Goal: Navigation & Orientation: Understand site structure

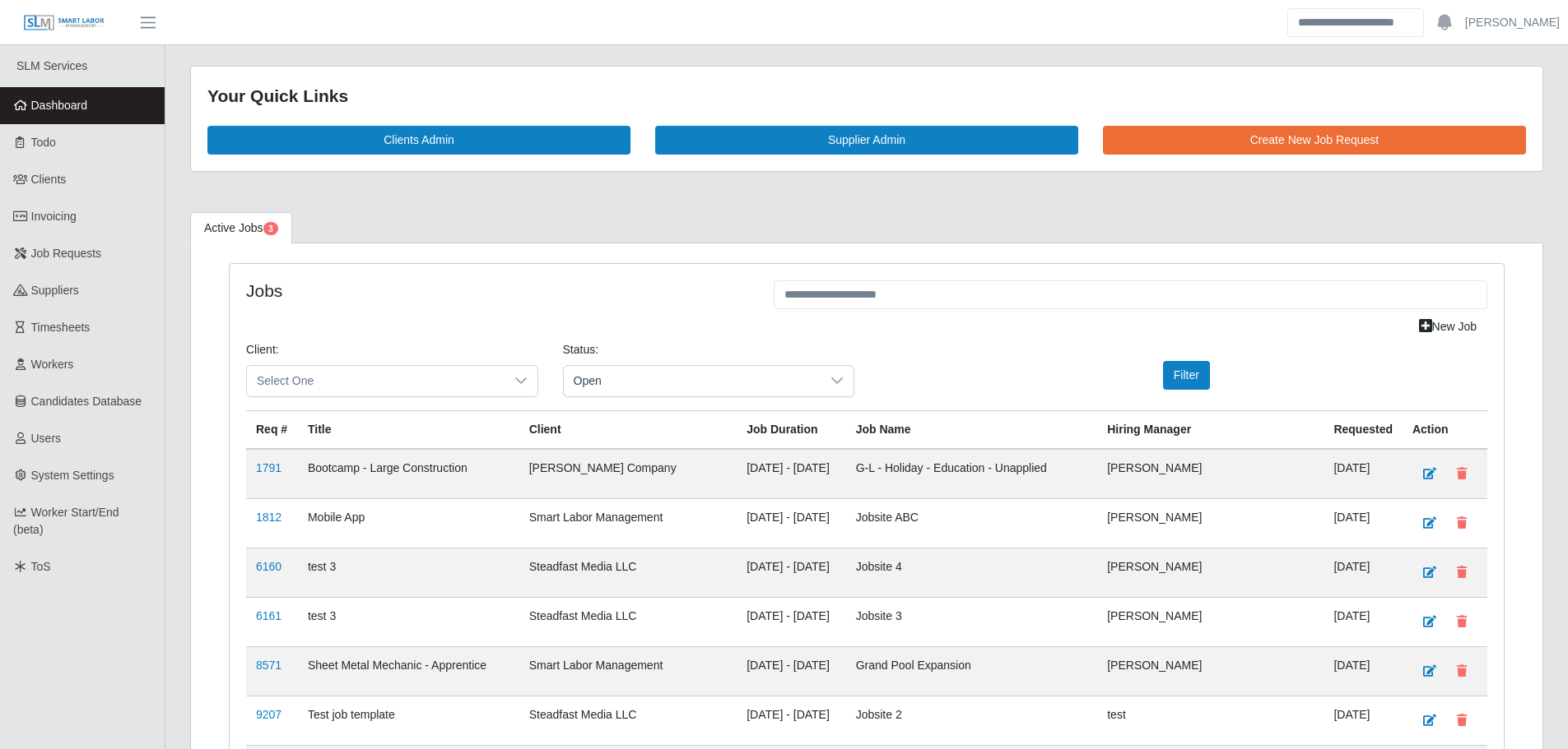
click at [130, 104] on link "Dashboard" at bounding box center [82, 105] width 165 height 37
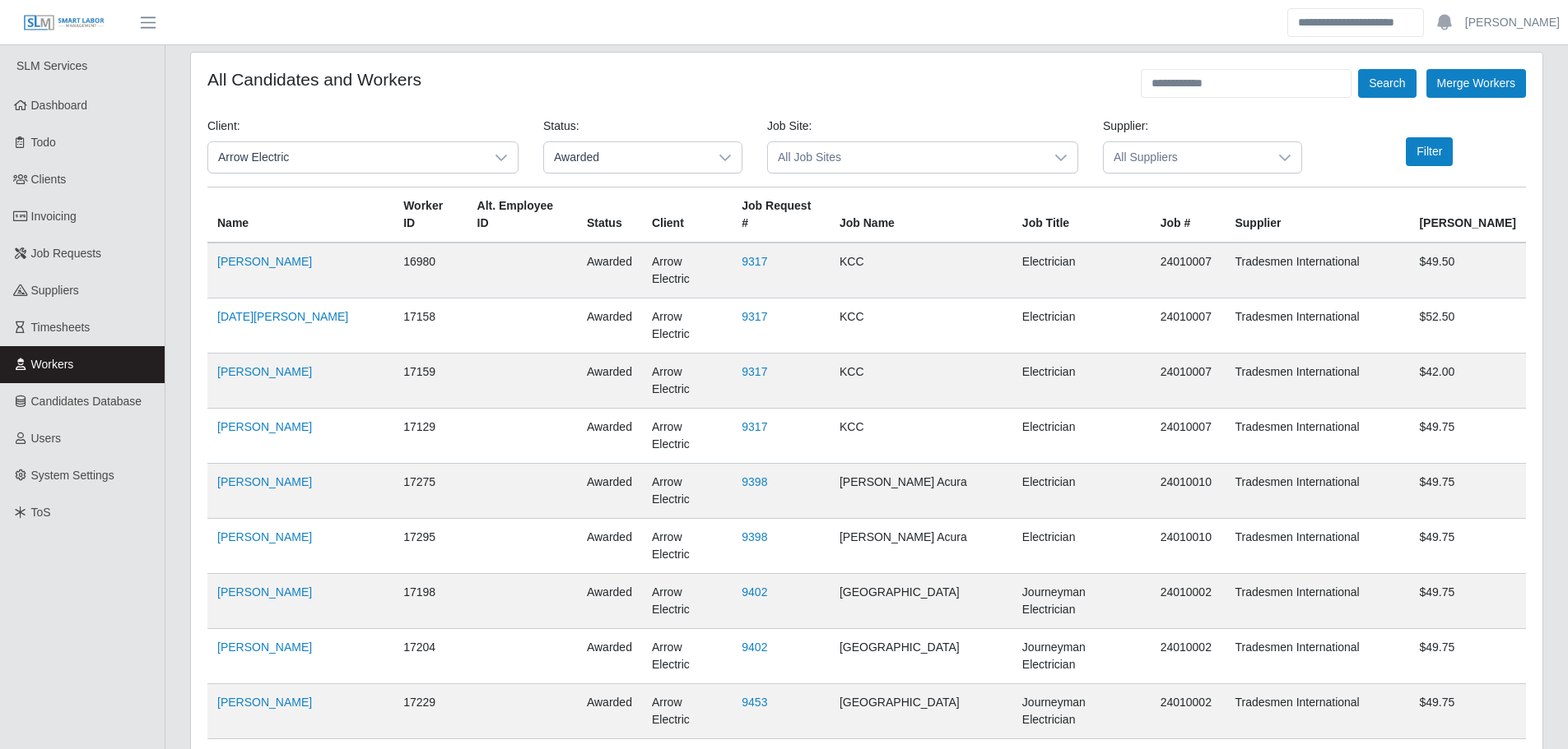
click at [63, 367] on span "Workers" at bounding box center [52, 364] width 42 height 13
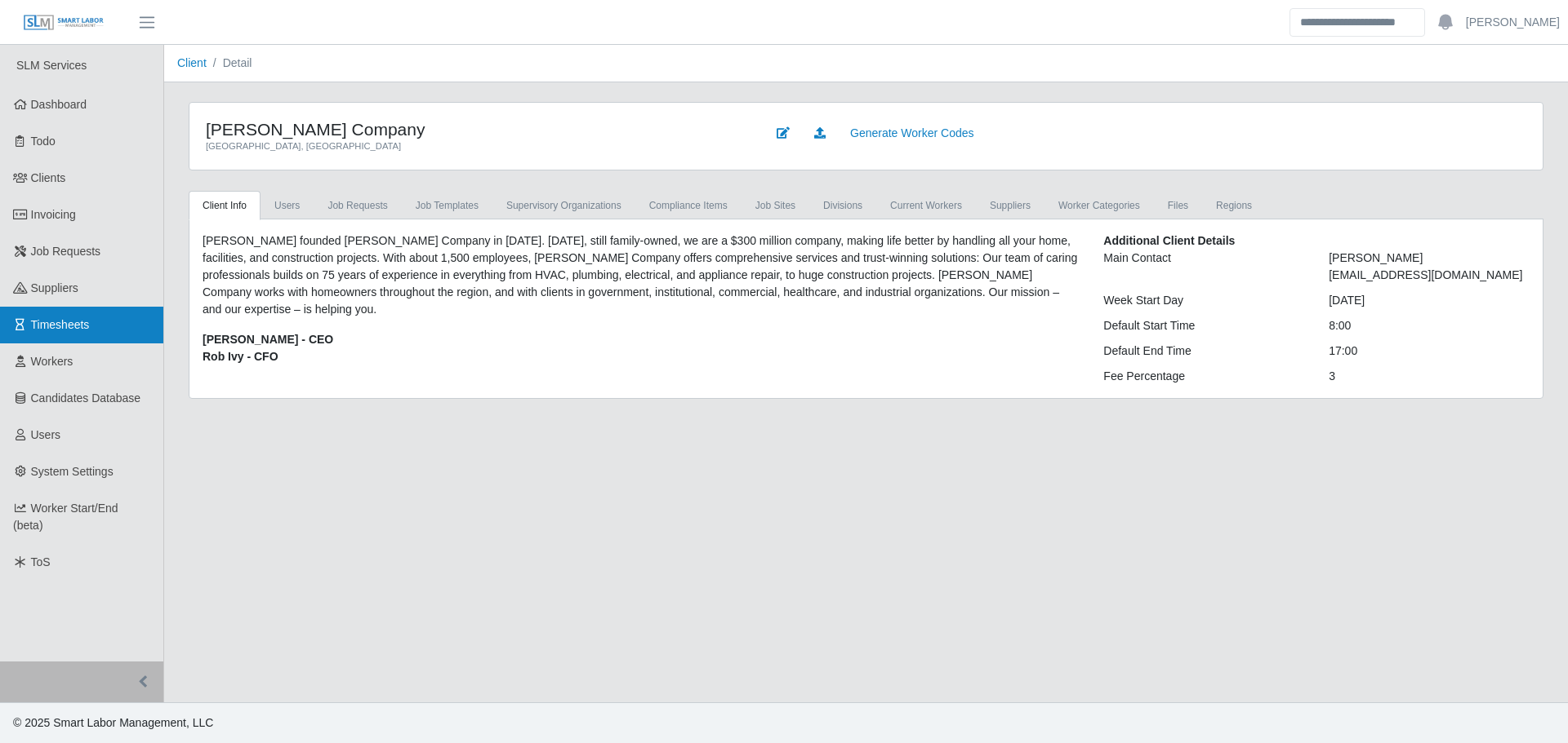
drag, startPoint x: 45, startPoint y: 332, endPoint x: 57, endPoint y: 333, distance: 12.0
click at [45, 331] on span "Timesheets" at bounding box center [59, 325] width 58 height 13
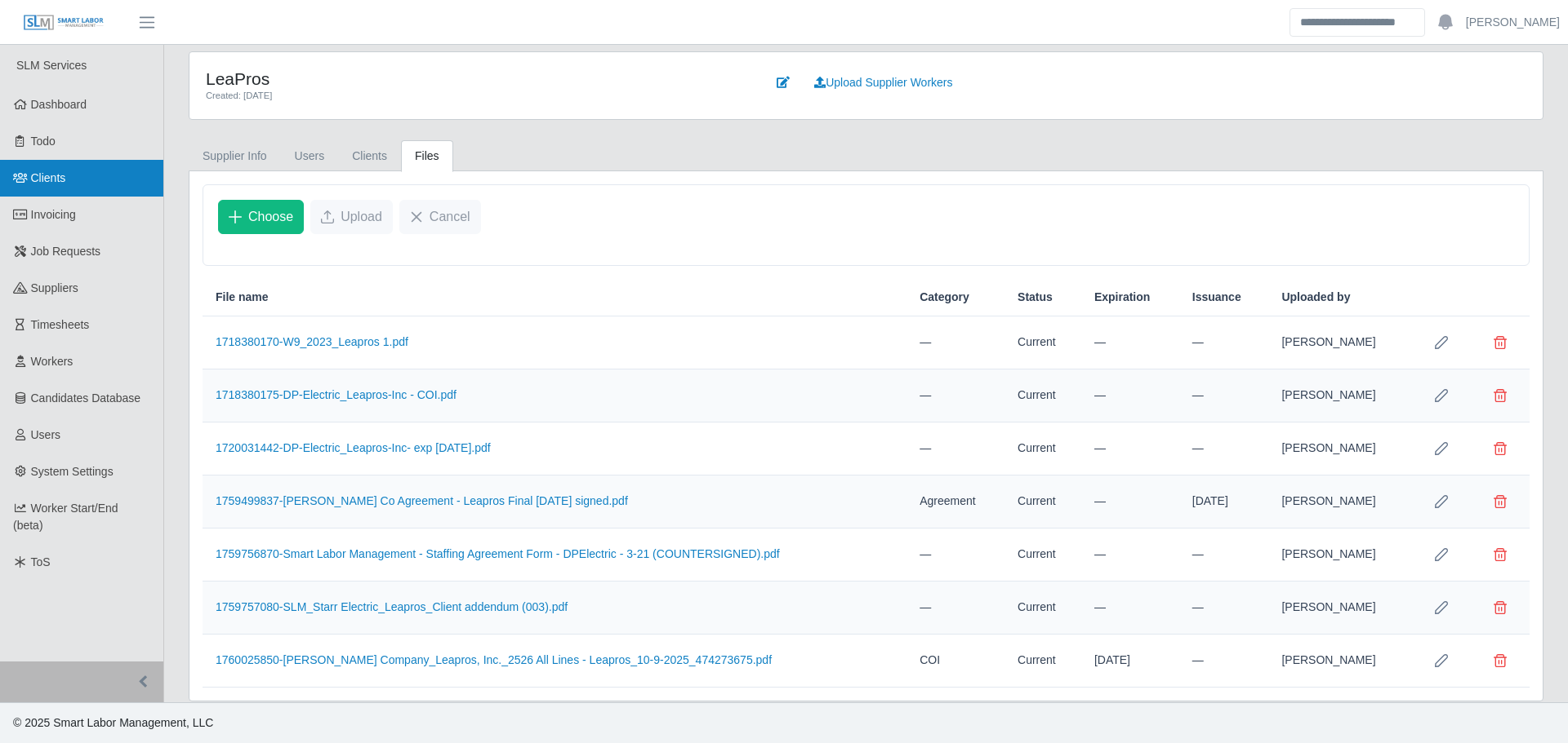
click at [58, 183] on span "Clients" at bounding box center [48, 178] width 35 height 13
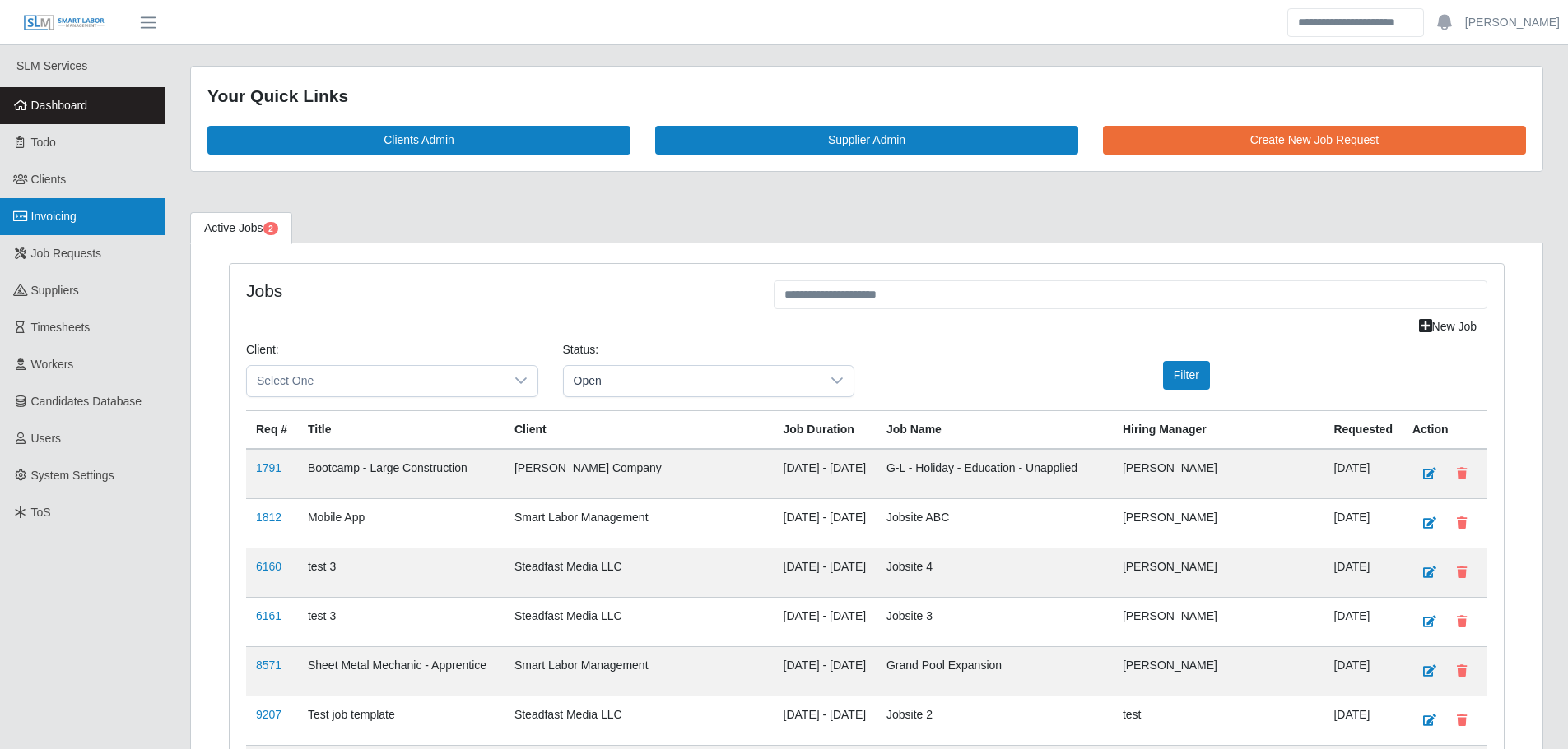
click at [91, 226] on link "Invoicing" at bounding box center [82, 217] width 165 height 37
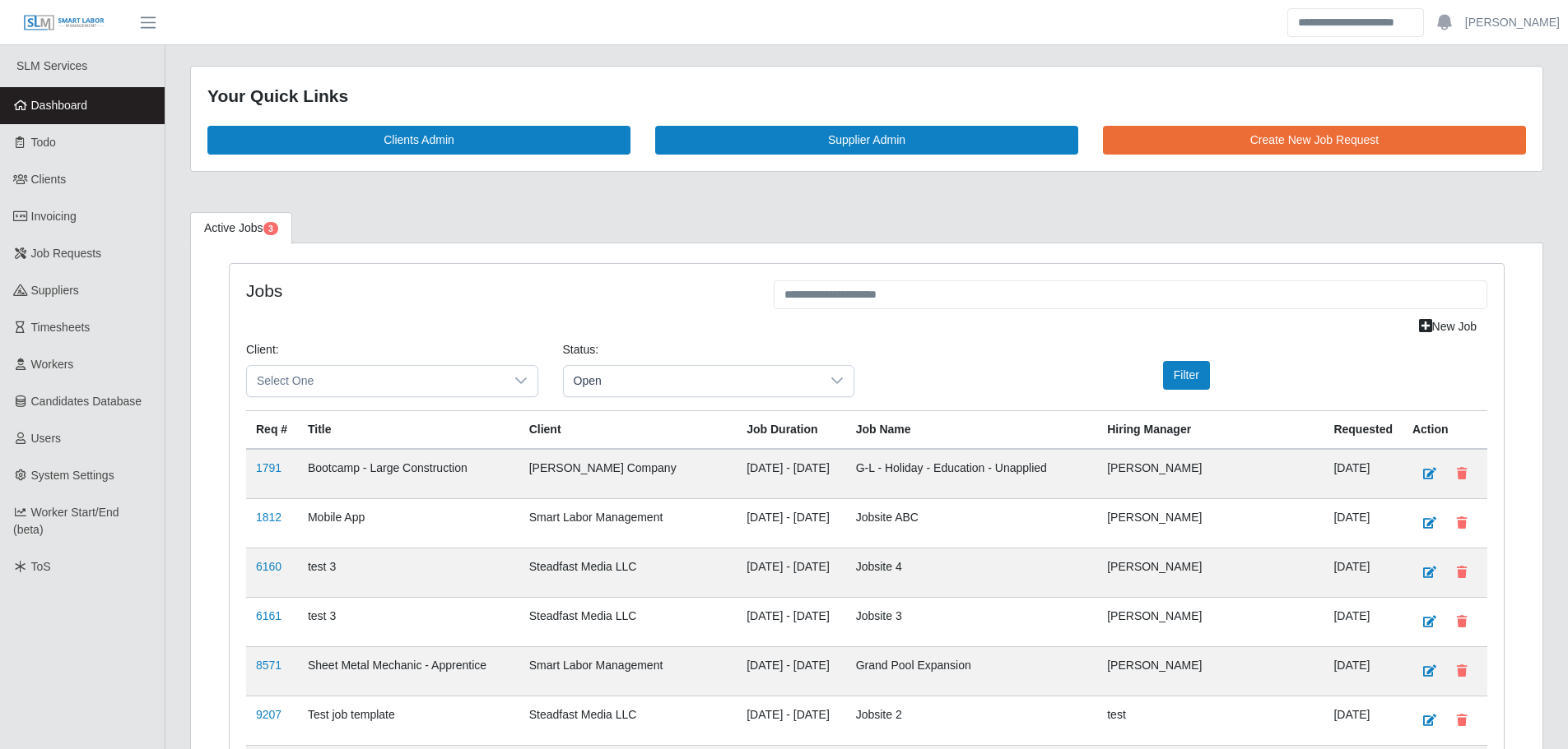
click at [114, 95] on link "Dashboard" at bounding box center [82, 105] width 165 height 37
click at [98, 111] on link "Dashboard" at bounding box center [82, 105] width 165 height 37
